Goal: Information Seeking & Learning: Compare options

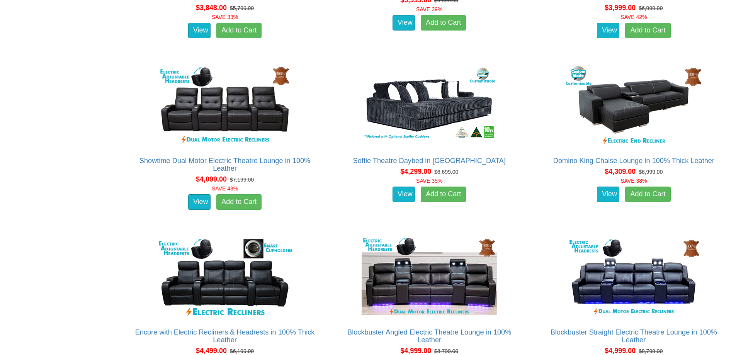
scroll to position [2031, 0]
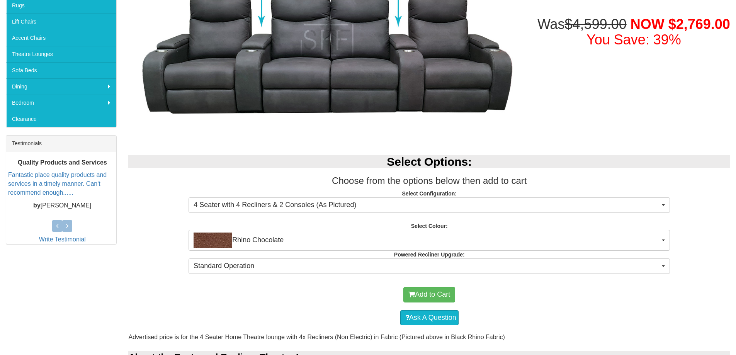
scroll to position [193, 0]
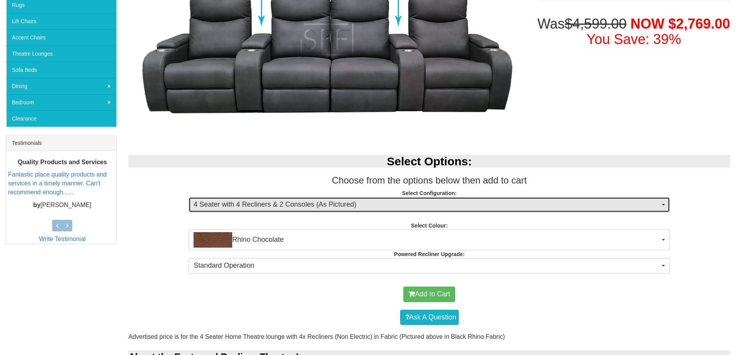
click at [310, 208] on span "4 Seater with 4 Recliners & 2 Consoles (As Pictured)" at bounding box center [427, 205] width 466 height 10
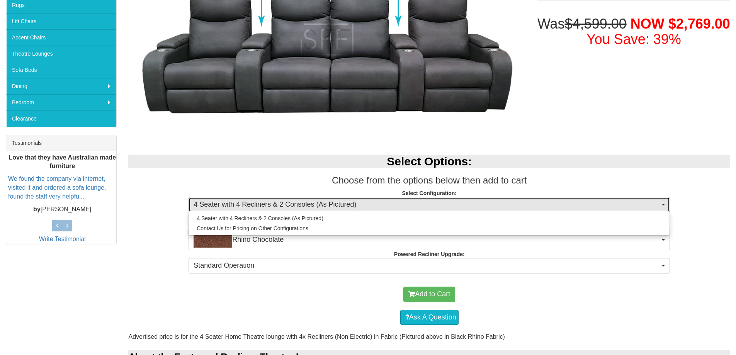
click at [310, 208] on span "4 Seater with 4 Recliners & 2 Consoles (As Pictured)" at bounding box center [427, 205] width 466 height 10
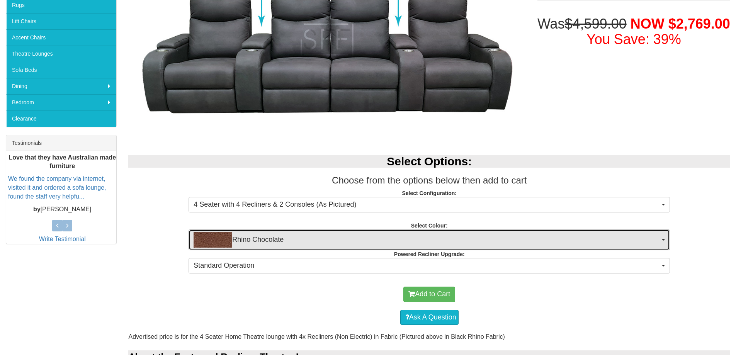
click at [293, 242] on span "Rhino Chocolate" at bounding box center [427, 239] width 466 height 15
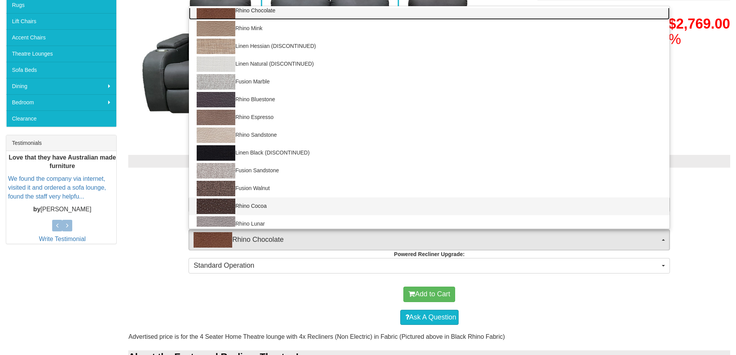
scroll to position [0, 0]
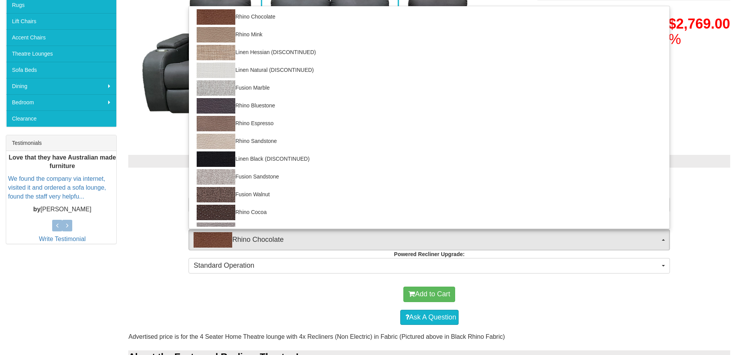
click at [166, 209] on p "Select Configuration: 4 Seater with 4 Recliners & 2 Consoles (As Pictured) 4 Se…" at bounding box center [429, 199] width 602 height 21
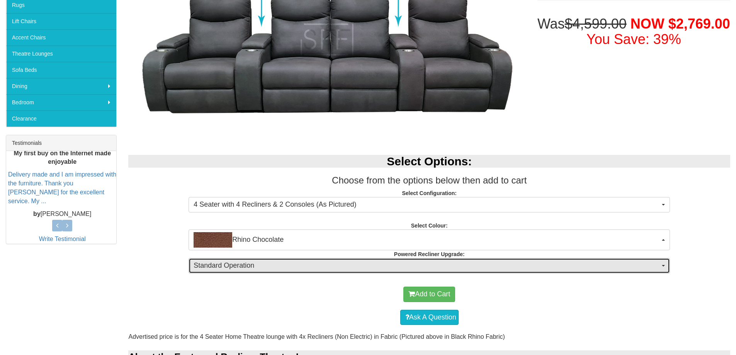
click at [248, 267] on span "Standard Operation" at bounding box center [427, 266] width 466 height 10
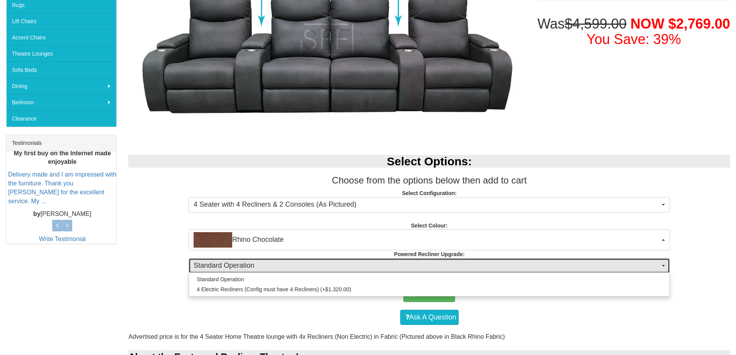
click at [249, 267] on span "Standard Operation" at bounding box center [427, 266] width 466 height 10
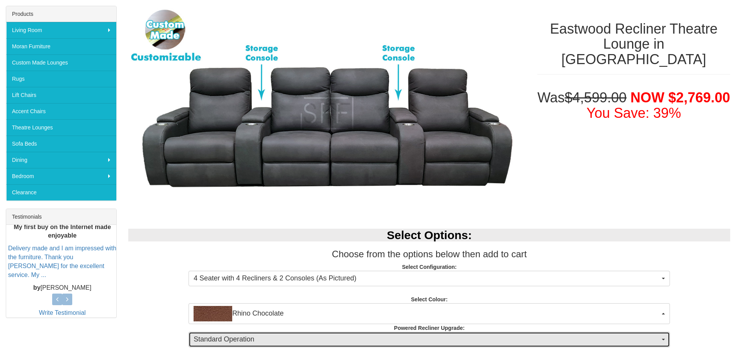
scroll to position [77, 0]
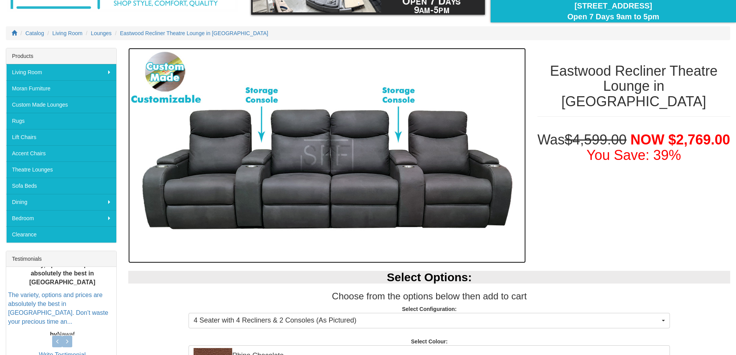
click at [376, 203] on img at bounding box center [326, 155] width 397 height 215
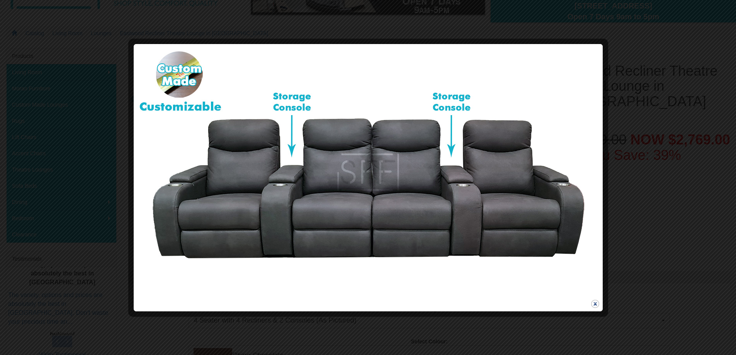
click at [596, 302] on button "close" at bounding box center [596, 304] width 10 height 10
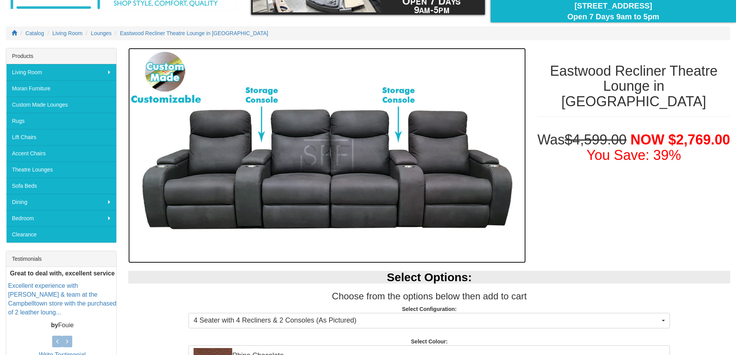
click at [424, 185] on img at bounding box center [326, 155] width 397 height 215
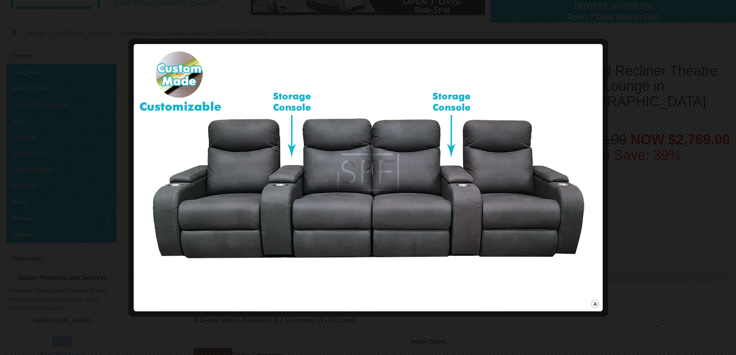
click at [596, 304] on button "close" at bounding box center [596, 304] width 10 height 10
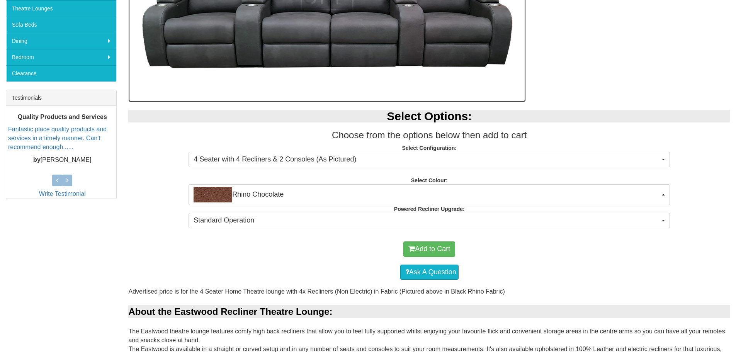
scroll to position [271, 0]
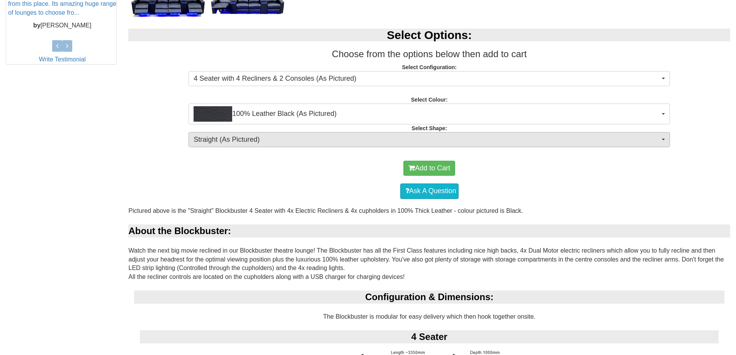
scroll to position [386, 0]
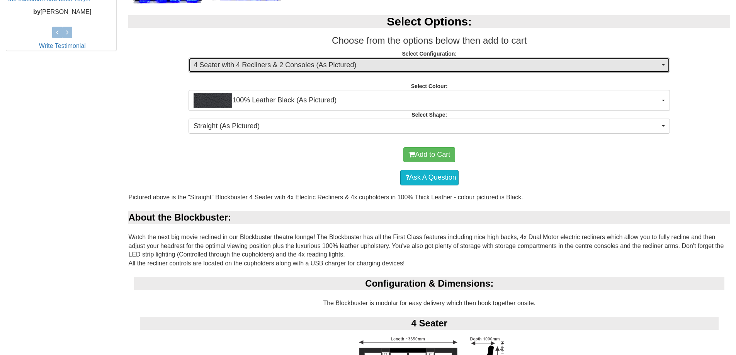
click at [286, 63] on span "4 Seater with 4 Recliners & 2 Consoles (As Pictured)" at bounding box center [427, 65] width 466 height 10
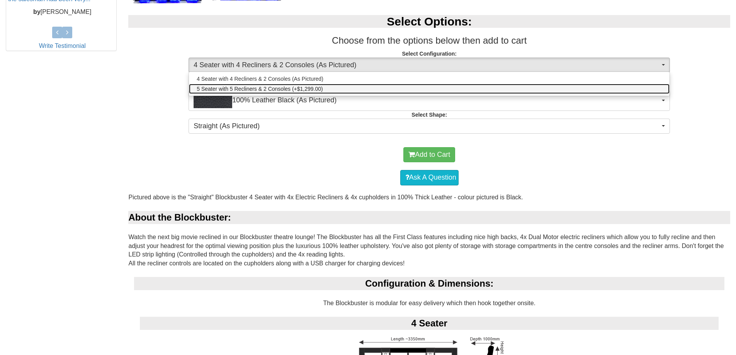
click at [277, 89] on span "5 Seater with 5 Recliners & 2 Consoles (+$1,299.00)" at bounding box center [260, 89] width 126 height 8
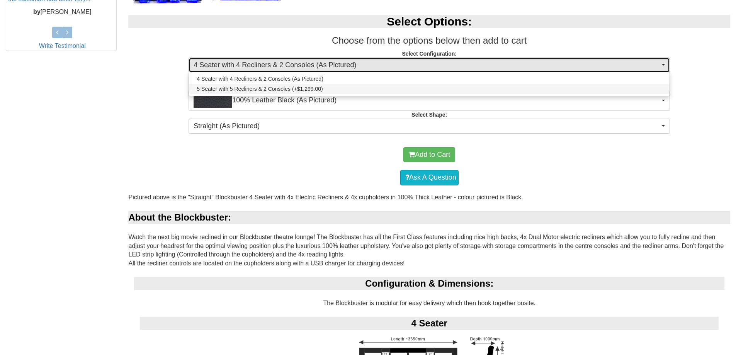
select select "1249"
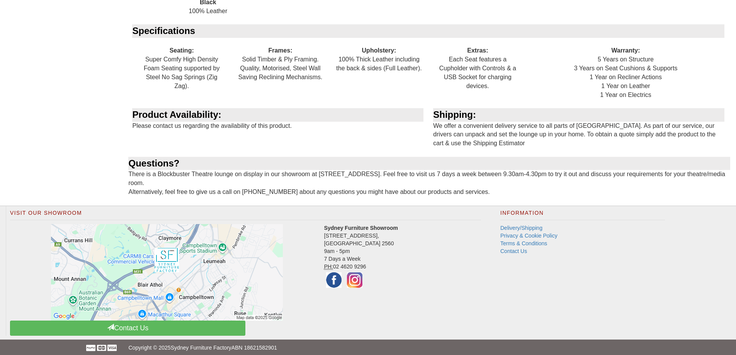
scroll to position [1059, 0]
